Goal: Obtain resource: Obtain resource

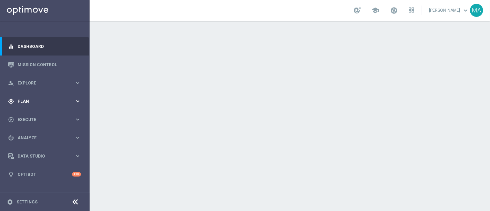
click at [32, 99] on span "Plan" at bounding box center [46, 101] width 57 height 4
click at [46, 119] on div "Target Groups" at bounding box center [53, 115] width 71 height 10
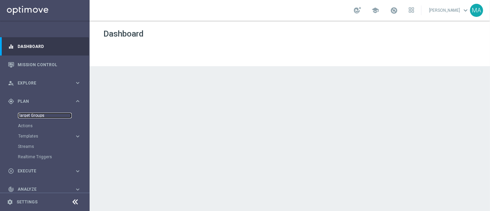
click at [43, 116] on link "Target Groups" at bounding box center [45, 116] width 54 height 6
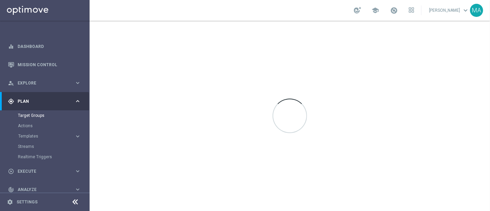
click at [399, 14] on link at bounding box center [394, 10] width 9 height 11
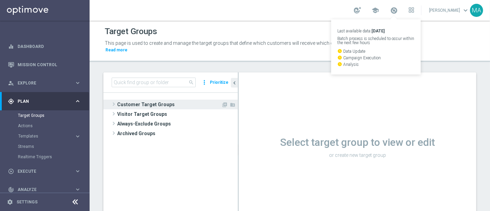
click at [114, 100] on span at bounding box center [113, 104] width 7 height 8
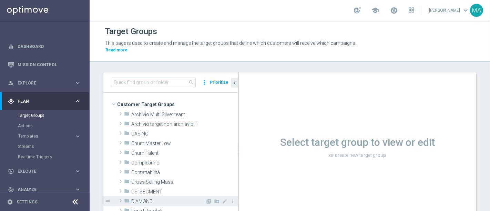
click at [124, 198] on icon "folder" at bounding box center [127, 202] width 6 height 8
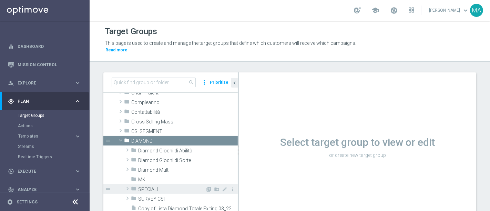
scroll to position [77, 0]
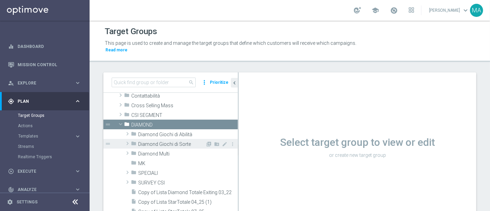
click at [125, 139] on span at bounding box center [127, 143] width 7 height 8
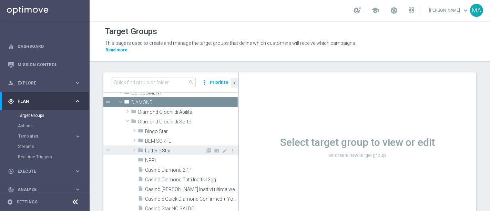
scroll to position [115, 0]
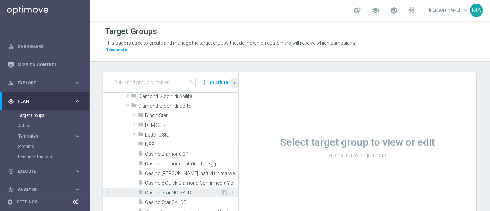
click at [178, 188] on div "insert_drive_file Casinò Star NO SALDO" at bounding box center [179, 193] width 83 height 10
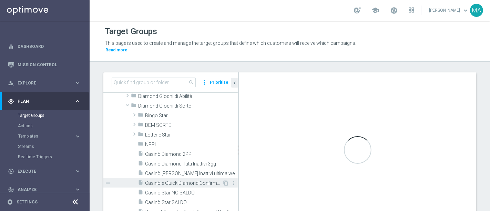
click at [179, 180] on span "Casinò e Quick Diamond Confirmed + Young+ Exiting" at bounding box center [183, 183] width 77 height 6
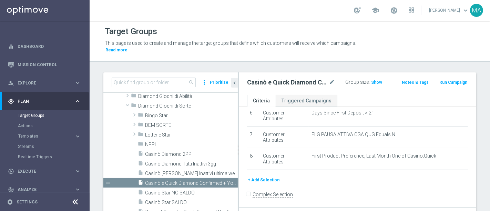
scroll to position [19, 0]
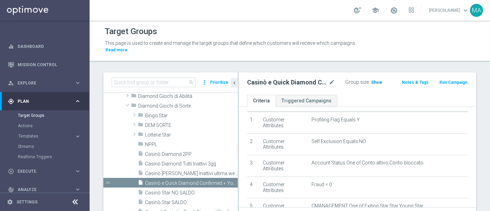
click at [374, 80] on span "Show" at bounding box center [376, 82] width 11 height 5
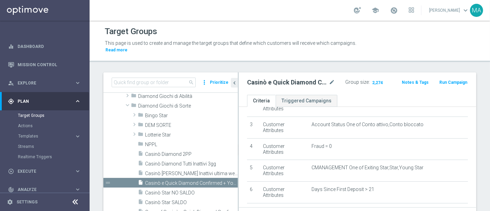
scroll to position [0, 0]
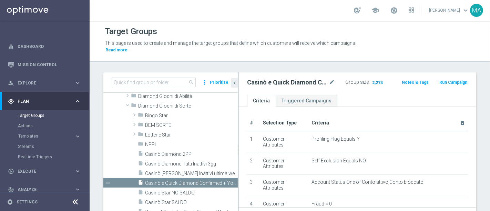
click at [378, 80] on span "2,274" at bounding box center [378, 83] width 12 height 7
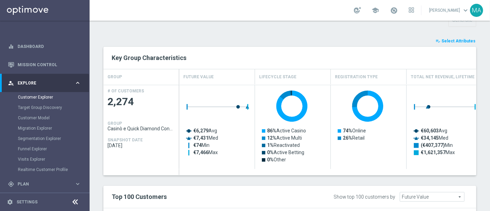
scroll to position [210, 0]
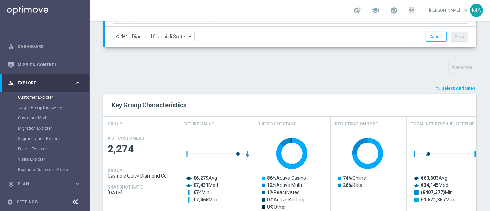
click at [458, 87] on span "Select Attributes" at bounding box center [459, 88] width 34 height 5
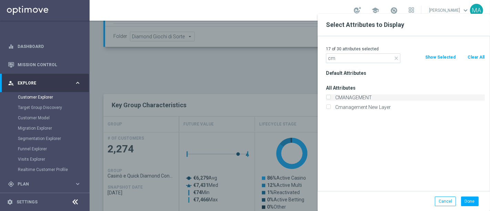
type input "cm"
click at [360, 97] on label "CMANAGEMENT" at bounding box center [409, 97] width 152 height 6
click at [331, 97] on input "CMANAGEMENT" at bounding box center [328, 98] width 4 height 4
checkbox input "true"
drag, startPoint x: 345, startPoint y: 60, endPoint x: 275, endPoint y: 59, distance: 69.3
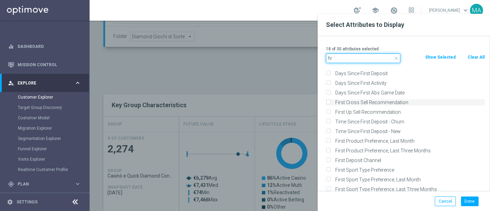
scroll to position [51, 0]
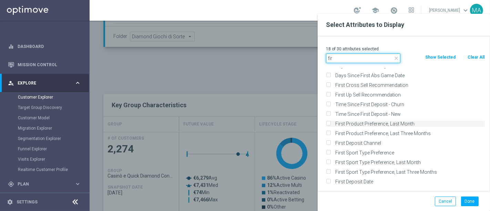
type input "fir"
click at [386, 123] on label "First Product Preference, Last Month" at bounding box center [409, 124] width 152 height 6
click at [331, 123] on input "First Product Preference, Last Month" at bounding box center [328, 124] width 4 height 4
checkbox input "true"
click at [470, 205] on button "Done" at bounding box center [470, 202] width 18 height 10
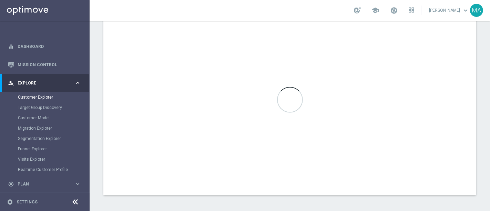
scroll to position [400, 0]
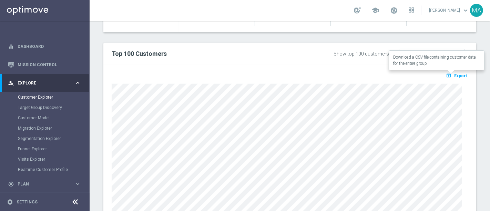
click at [456, 75] on span "Export" at bounding box center [460, 75] width 13 height 5
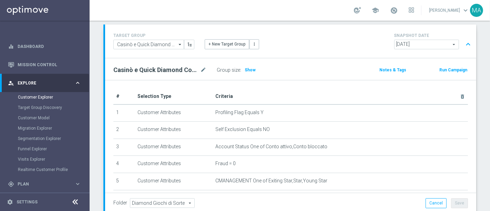
scroll to position [0, 0]
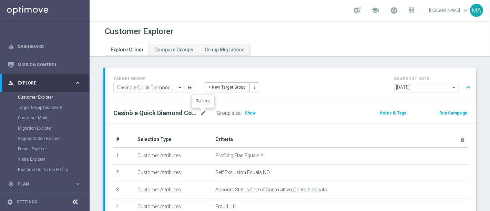
click at [201, 110] on icon "mode_edit" at bounding box center [203, 113] width 6 height 8
